Goal: Check status: Check status

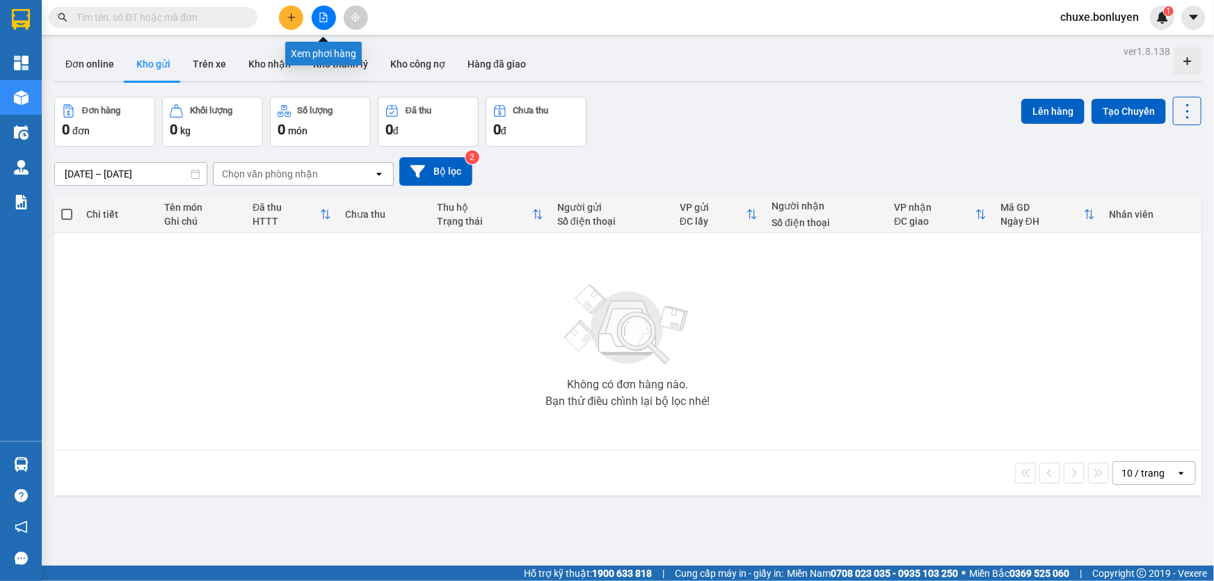
click at [326, 14] on icon "file-add" at bounding box center [324, 18] width 8 height 10
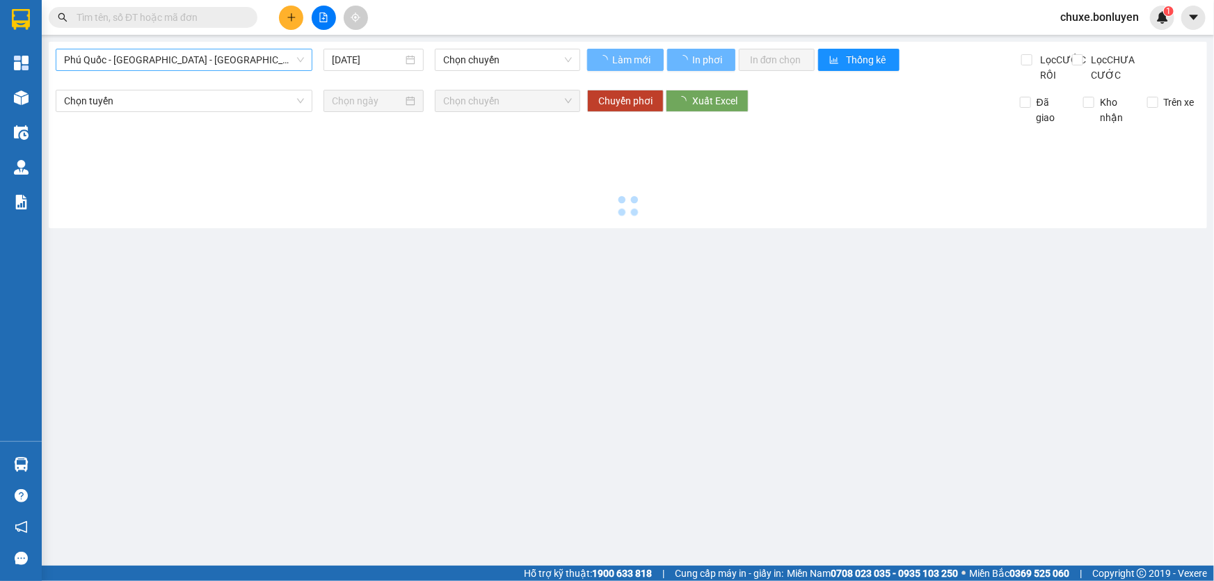
click at [223, 65] on span "Phú Quốc - [GEOGRAPHIC_DATA] - [GEOGRAPHIC_DATA]" at bounding box center [184, 59] width 240 height 21
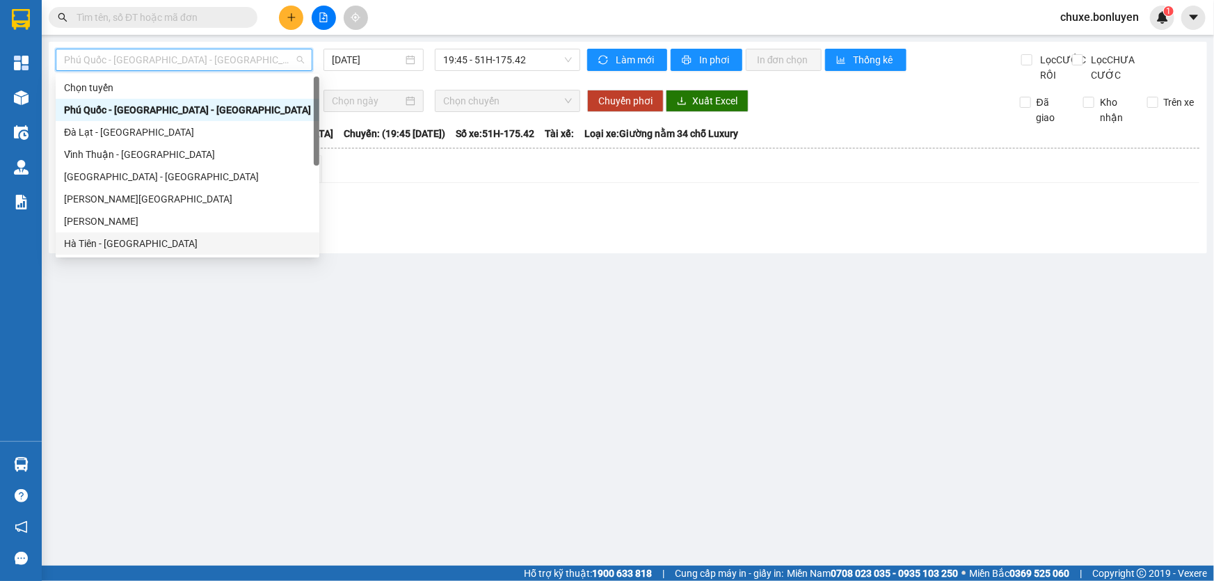
click at [114, 243] on div "Hà Tiên - [GEOGRAPHIC_DATA]" at bounding box center [187, 243] width 247 height 15
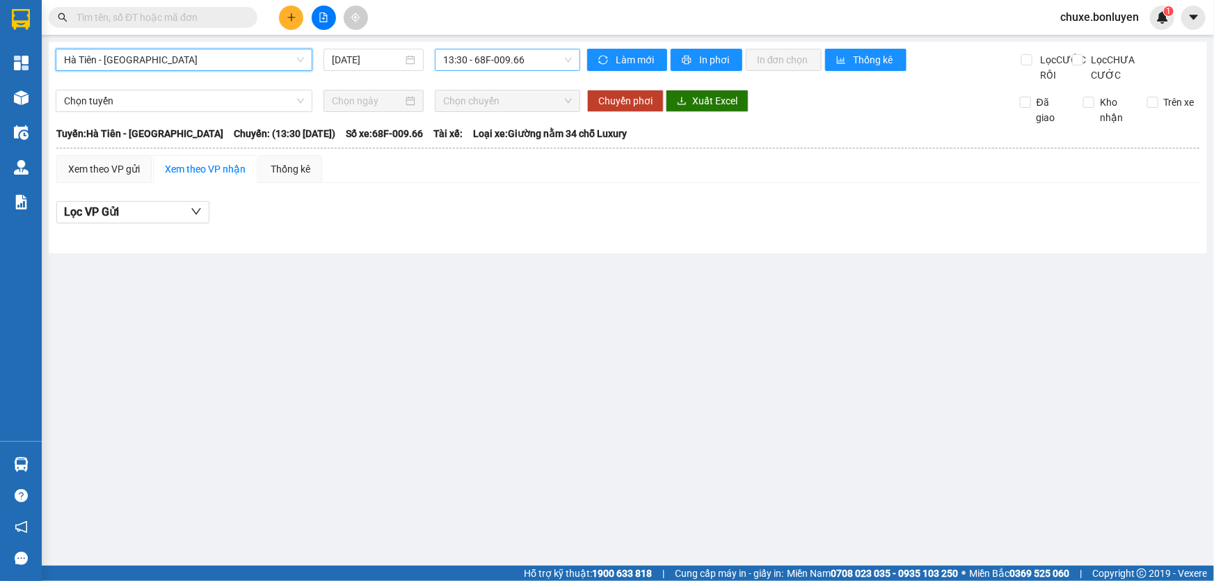
click at [526, 56] on span "13:30 - 68F-009.66" at bounding box center [507, 59] width 129 height 21
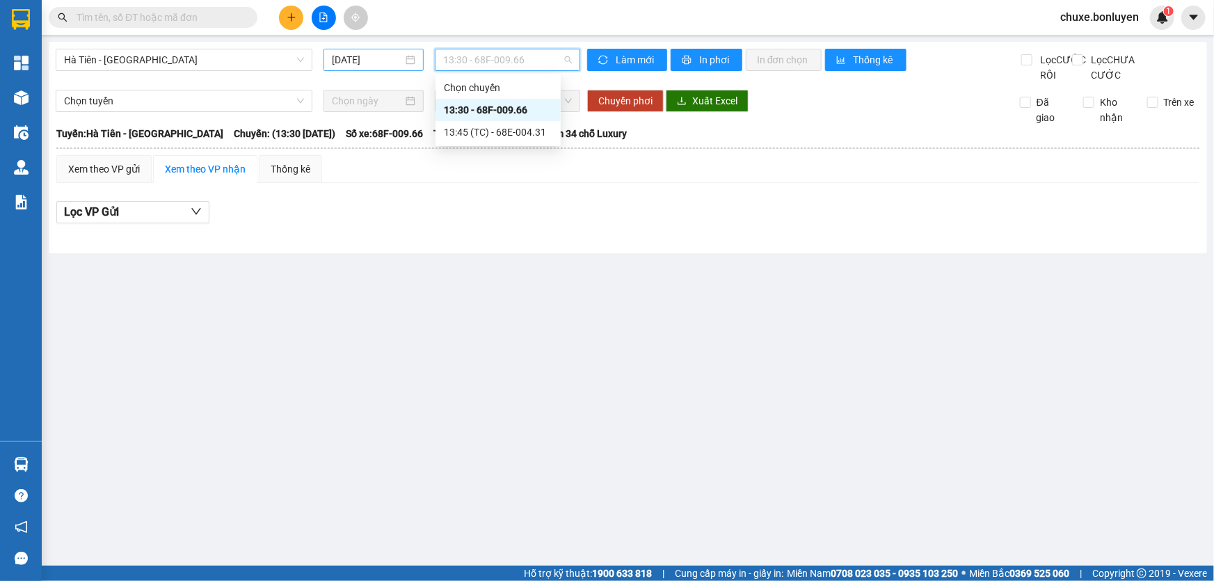
click at [378, 61] on input "[DATE]" at bounding box center [367, 59] width 71 height 15
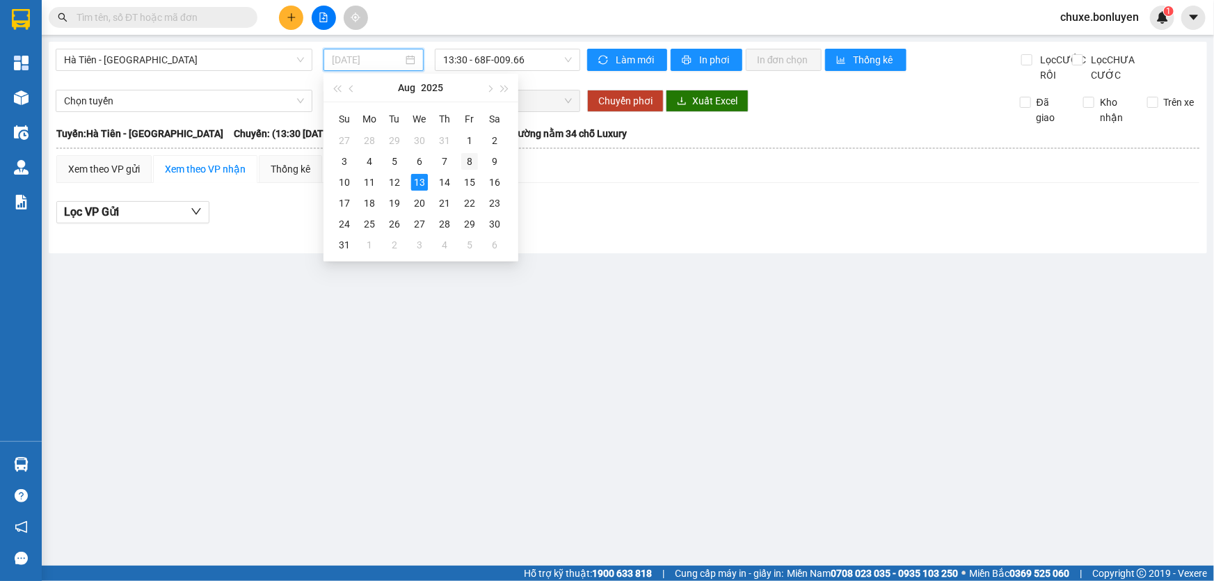
click at [469, 156] on div "8" at bounding box center [469, 161] width 17 height 17
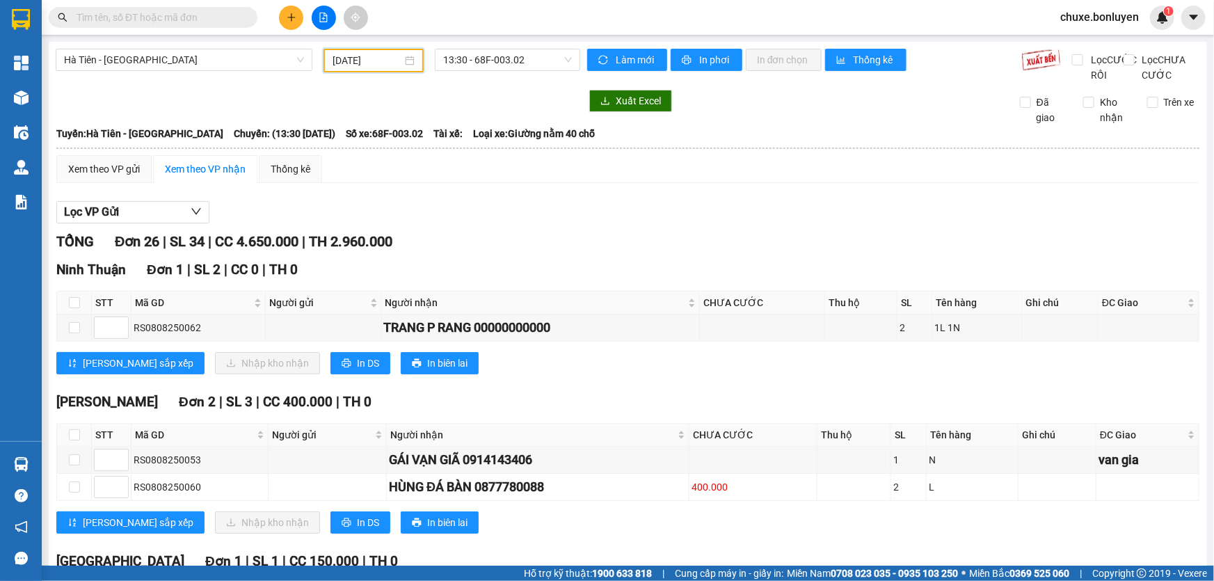
click at [380, 64] on input "[DATE]" at bounding box center [367, 60] width 70 height 15
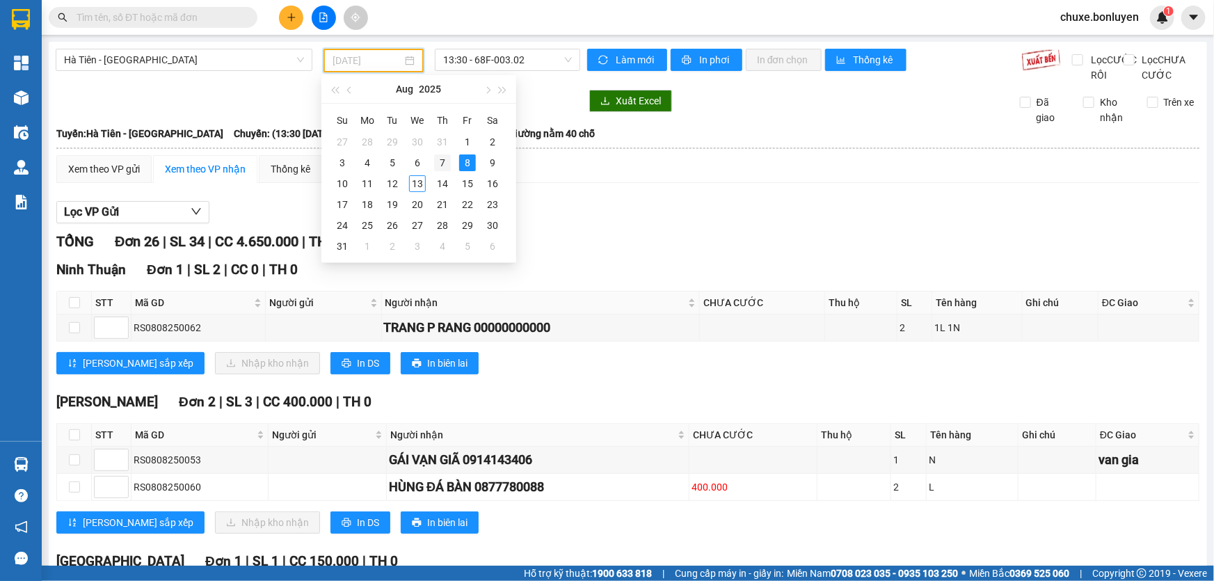
click at [440, 161] on div "7" at bounding box center [442, 162] width 17 height 17
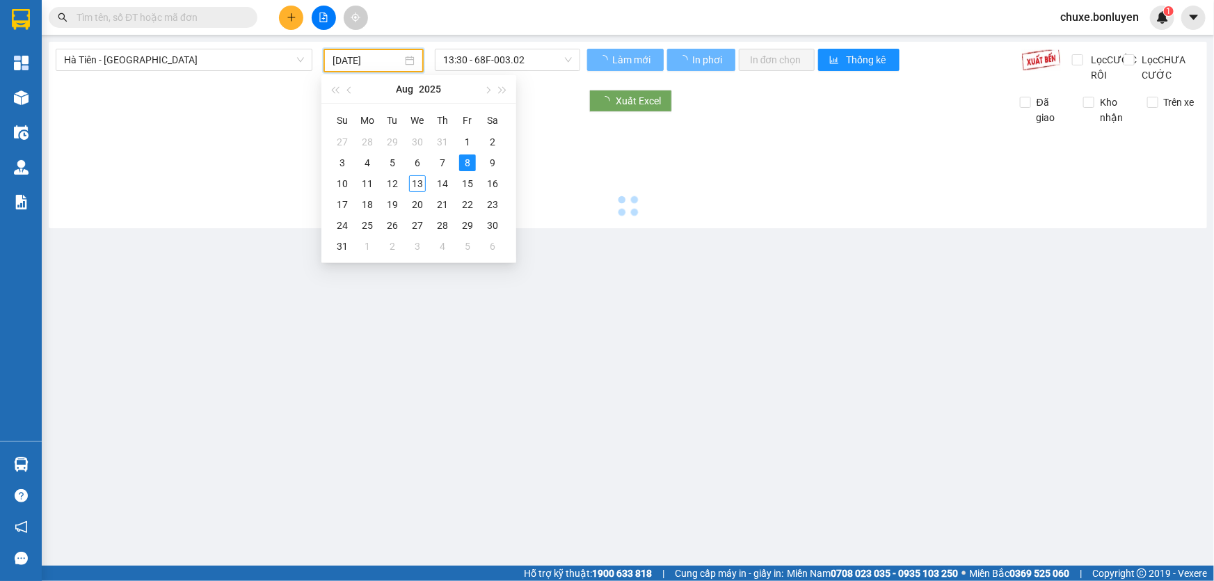
type input "[DATE]"
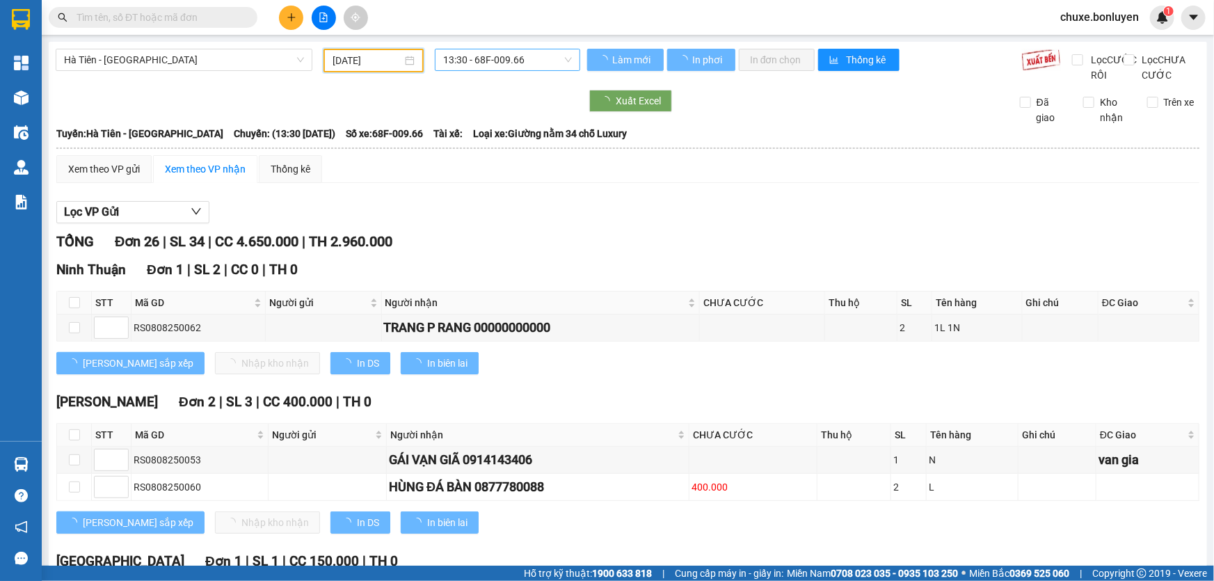
click at [514, 52] on span "13:30 - 68F-009.66" at bounding box center [507, 59] width 129 height 21
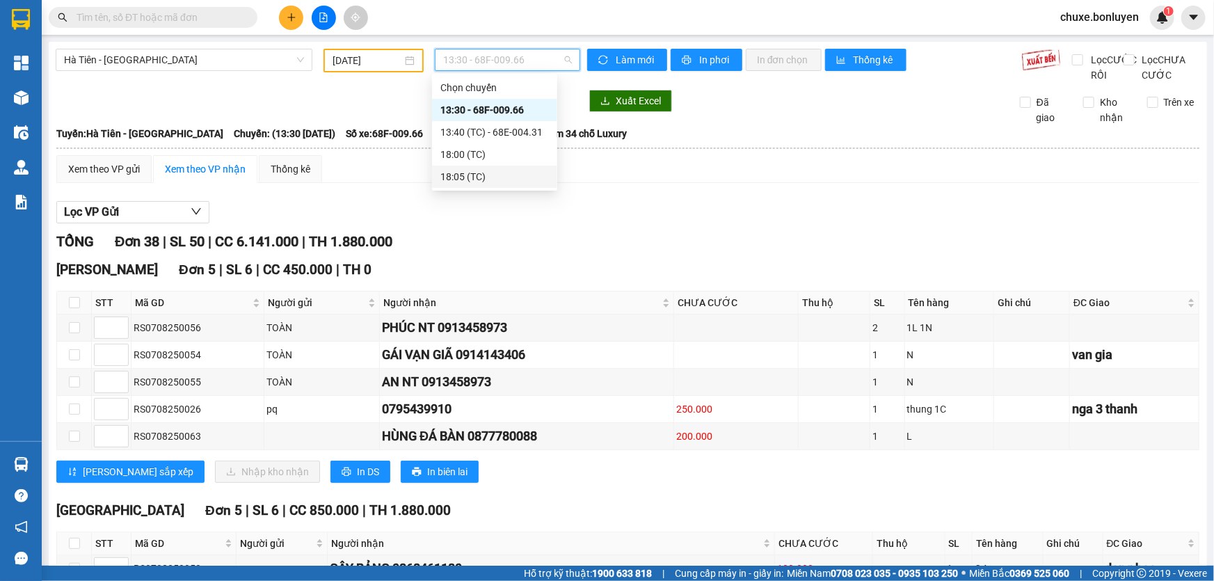
click at [488, 173] on div "18:05 (TC)" at bounding box center [494, 176] width 109 height 15
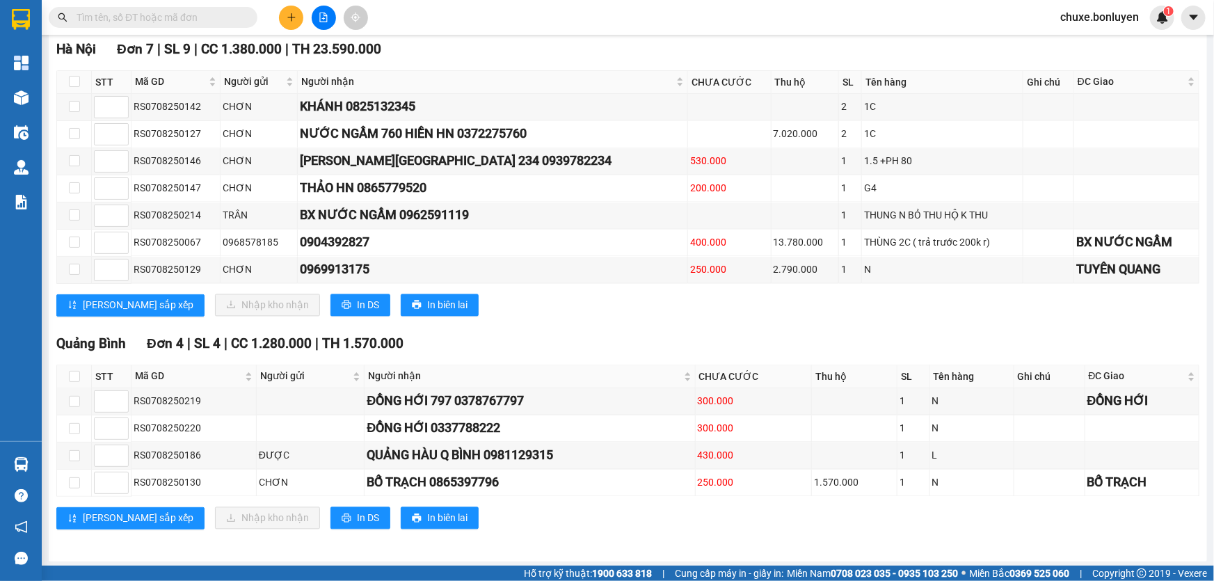
scroll to position [1274, 0]
